Goal: Find specific page/section: Find specific page/section

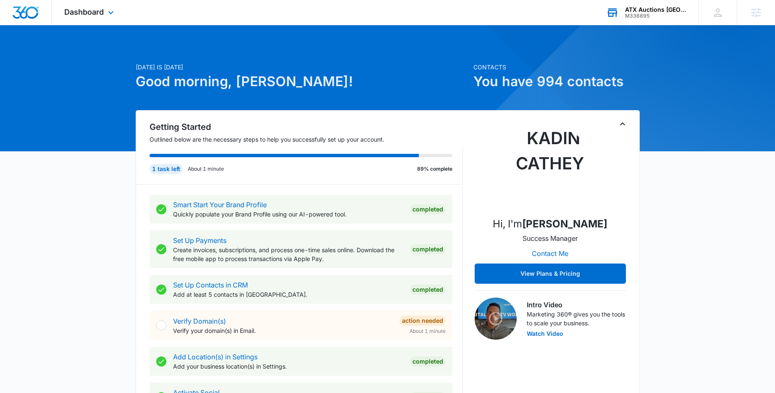
click at [649, 9] on div "ATX Auctions [GEOGRAPHIC_DATA]" at bounding box center [655, 9] width 61 height 7
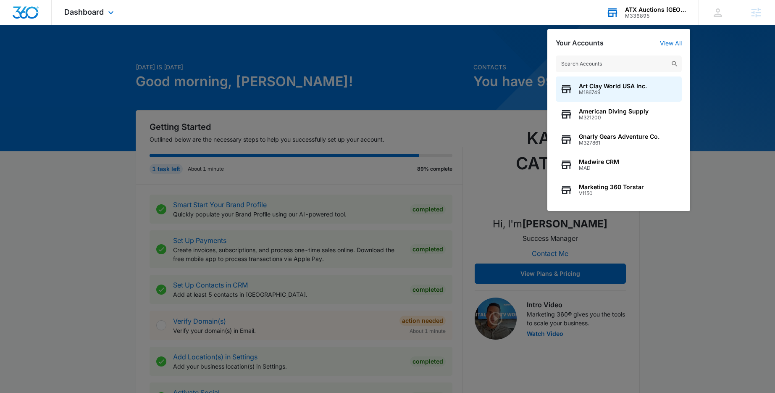
click at [621, 65] on input "text" at bounding box center [618, 63] width 126 height 17
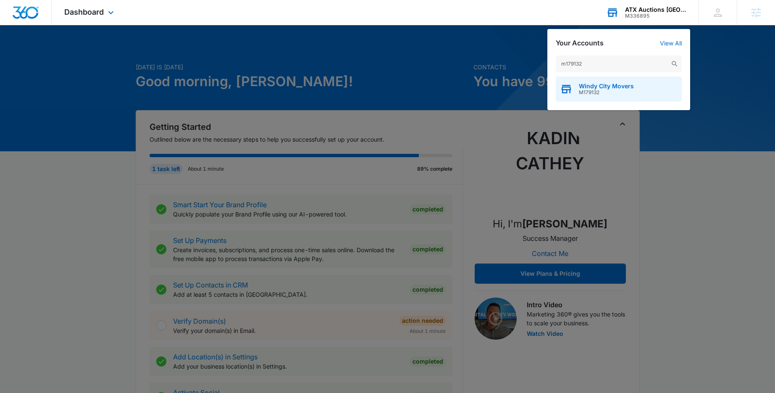
type input "m179132"
click at [618, 85] on span "Windy City Movers" at bounding box center [606, 86] width 55 height 7
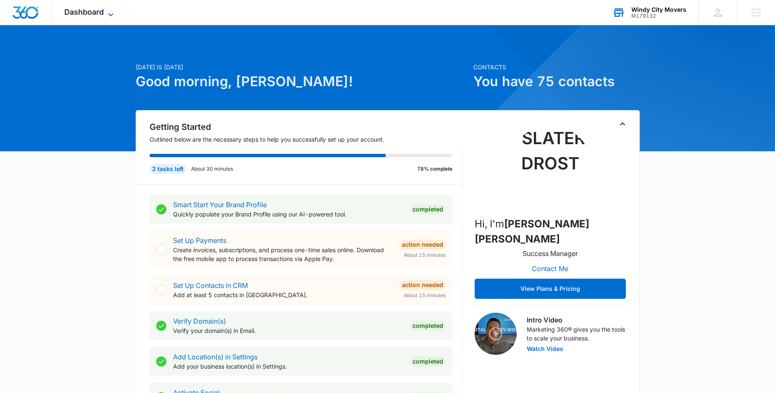
click at [96, 10] on span "Dashboard" at bounding box center [83, 12] width 39 height 9
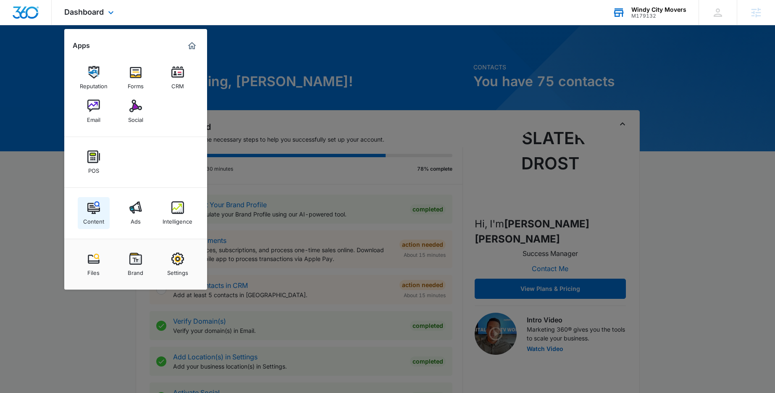
click at [93, 210] on img at bounding box center [93, 207] width 13 height 13
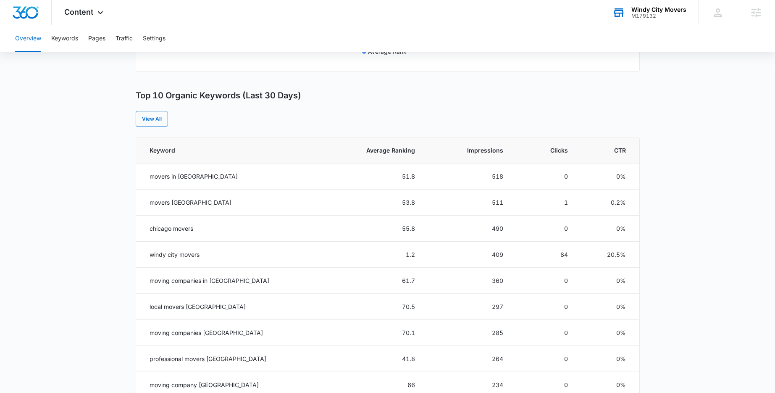
scroll to position [314, 0]
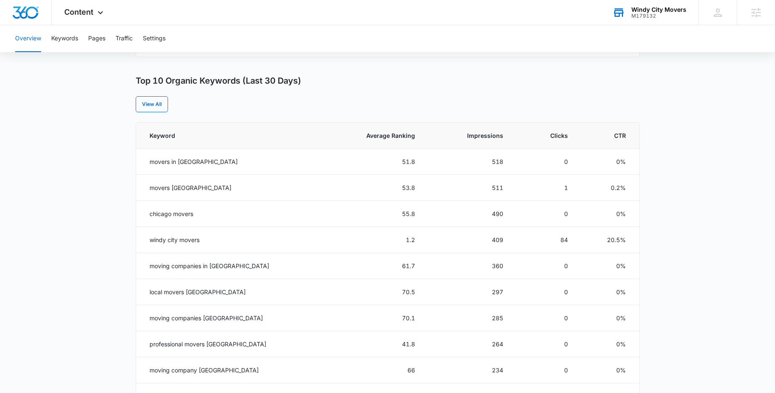
click at [96, 79] on main "Overview Overall Organic Performance (Last 30 Days) Compared to: [DATE] - [DATE…" at bounding box center [387, 171] width 775 height 814
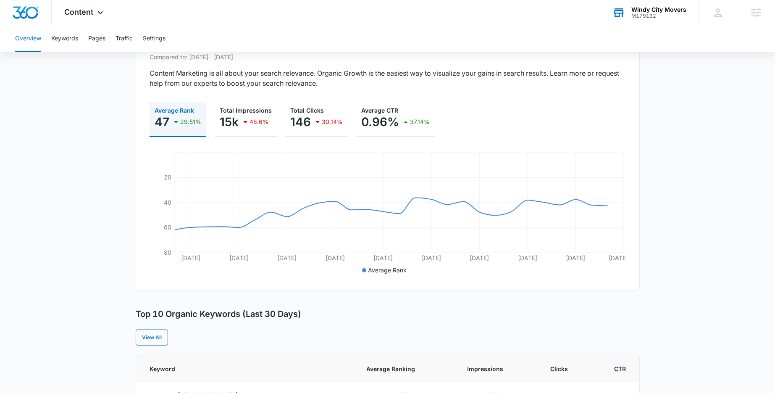
scroll to position [0, 0]
